Goal: Check status

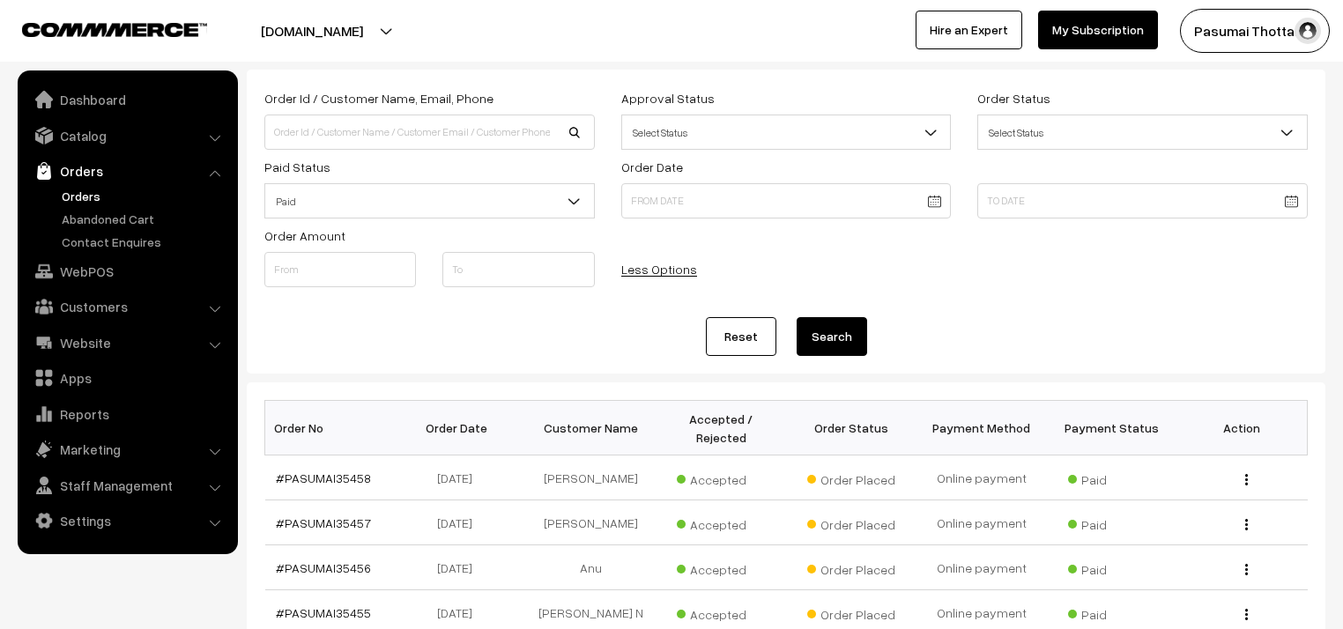
scroll to position [71, 0]
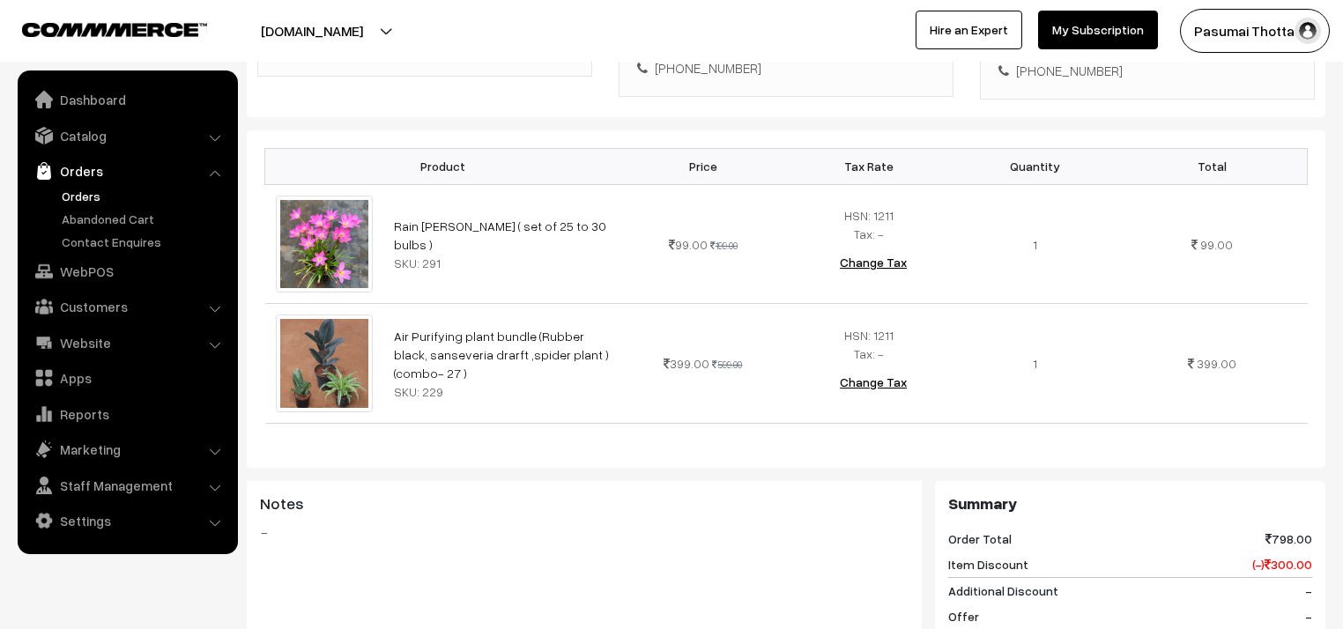
scroll to position [846, 0]
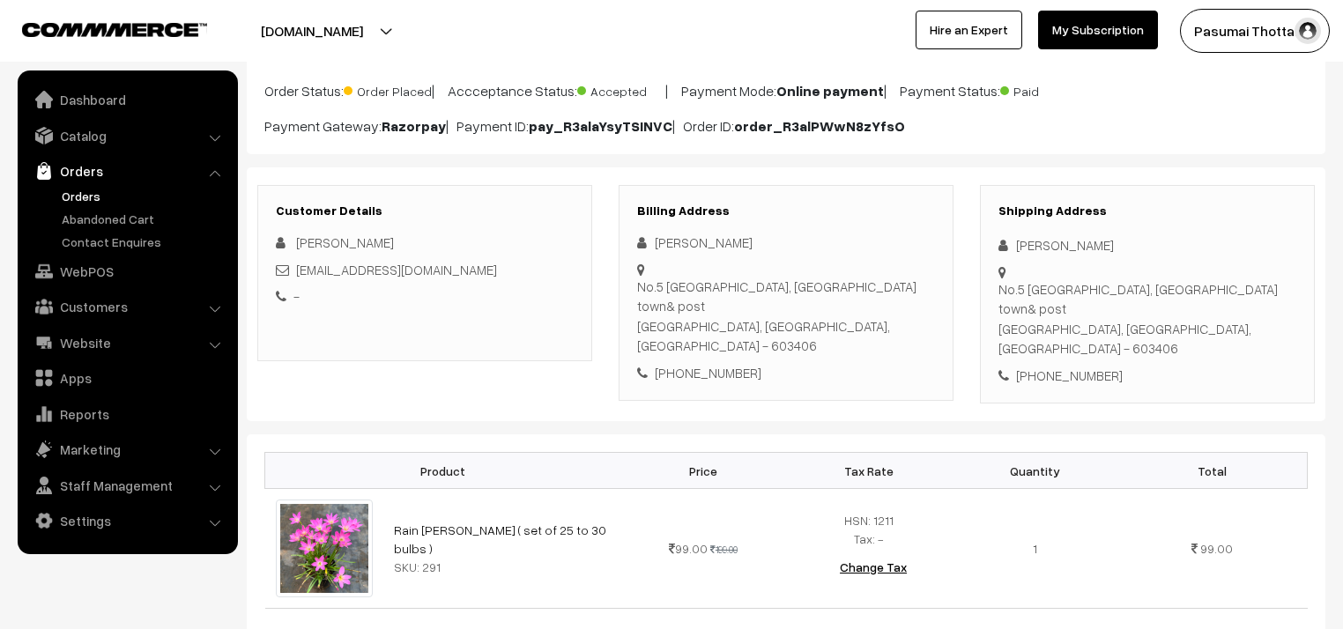
scroll to position [423, 0]
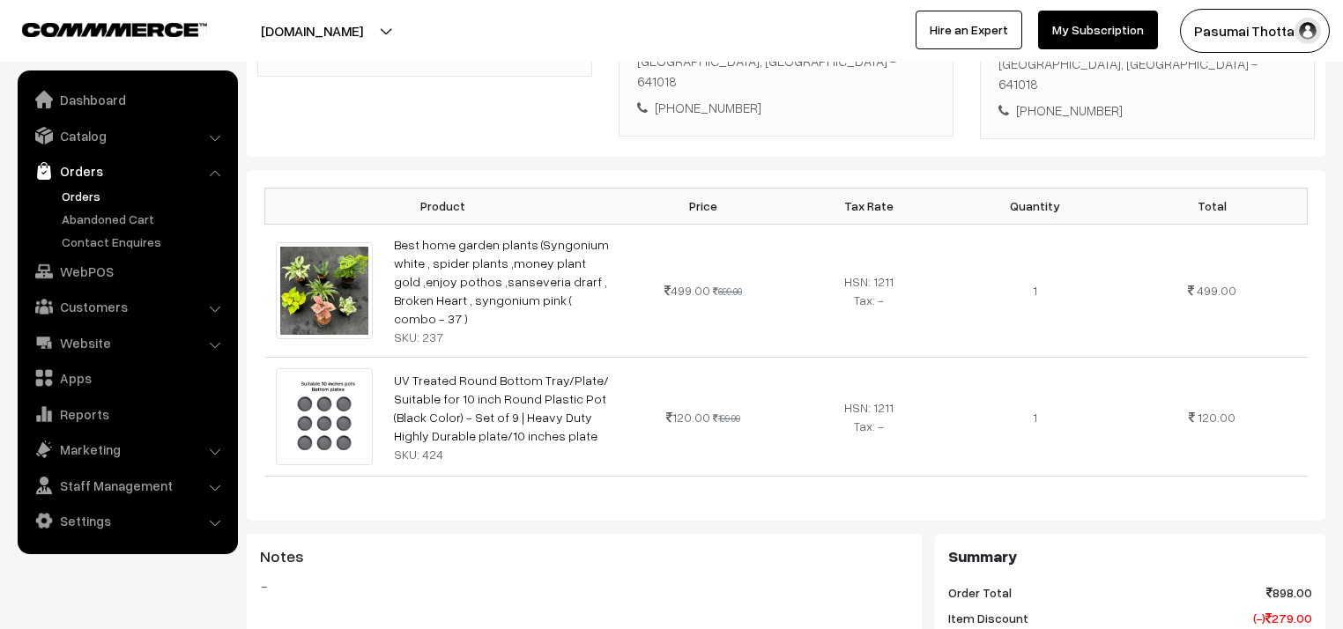
scroll to position [494, 0]
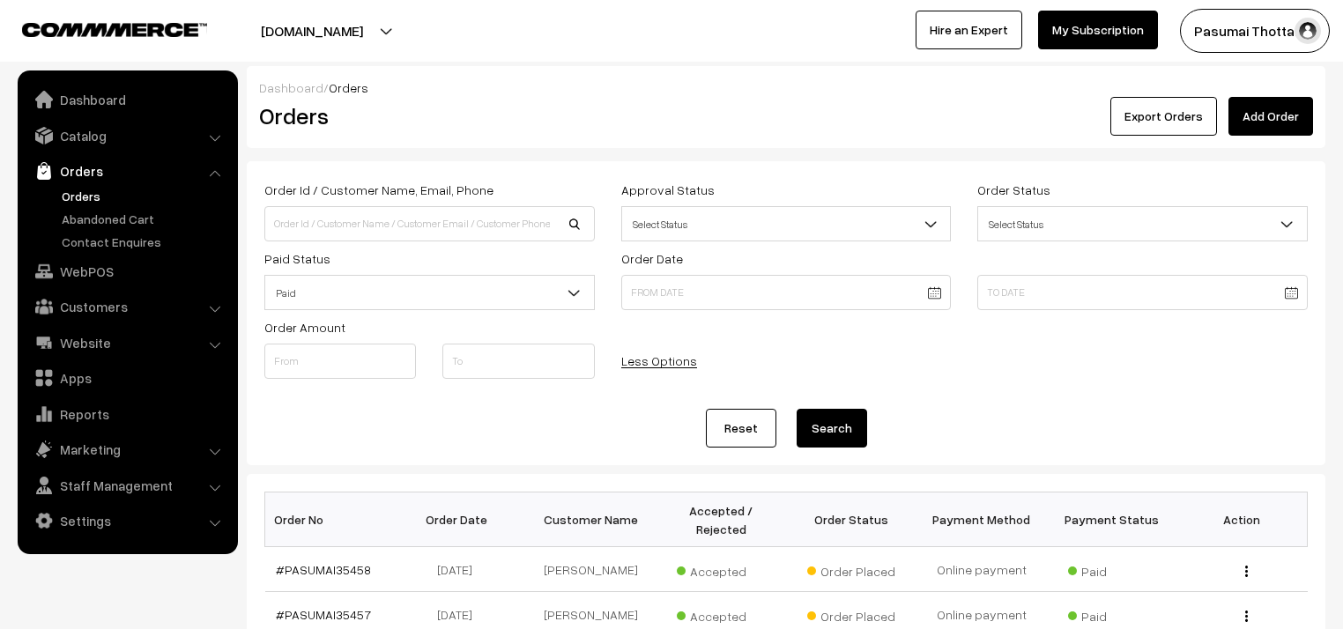
scroll to position [71, 0]
